Goal: Use online tool/utility

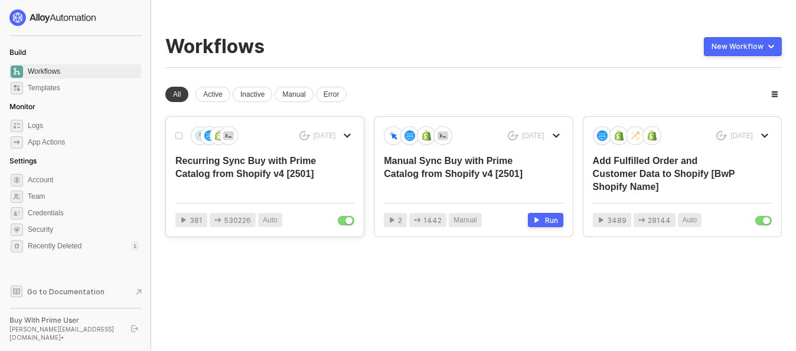
click at [283, 159] on div "Recurring Sync Buy with Prime Catalog from Shopify v4 [2501]" at bounding box center [246, 174] width 143 height 39
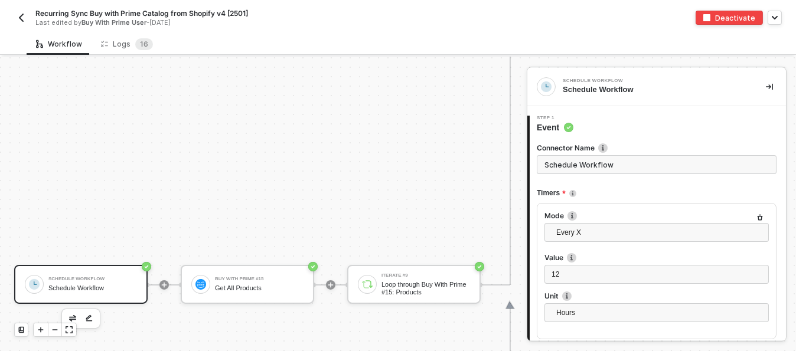
scroll to position [1143, 0]
